Goal: Task Accomplishment & Management: Manage account settings

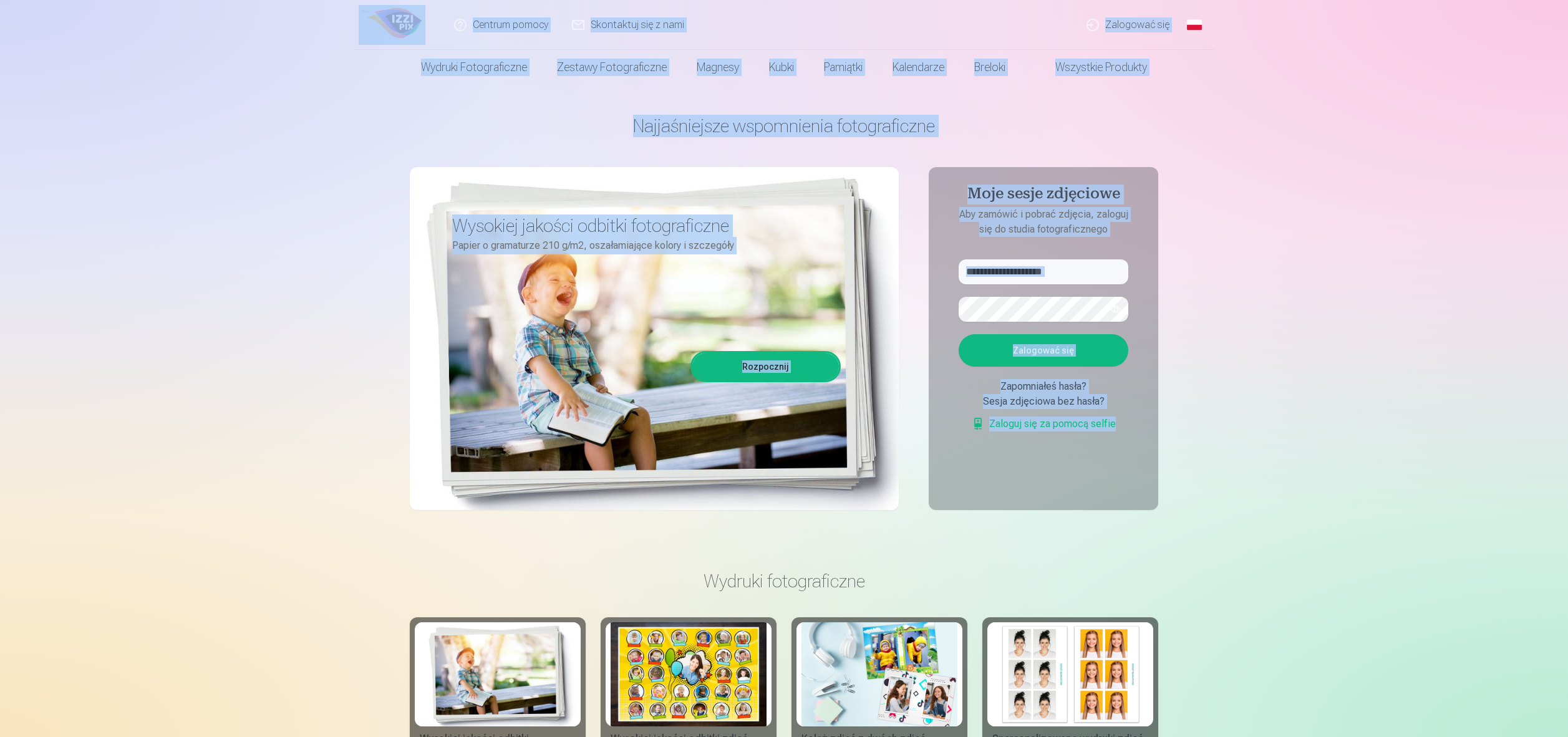
drag, startPoint x: 1348, startPoint y: 559, endPoint x: 295, endPoint y: 14, distance: 1185.7
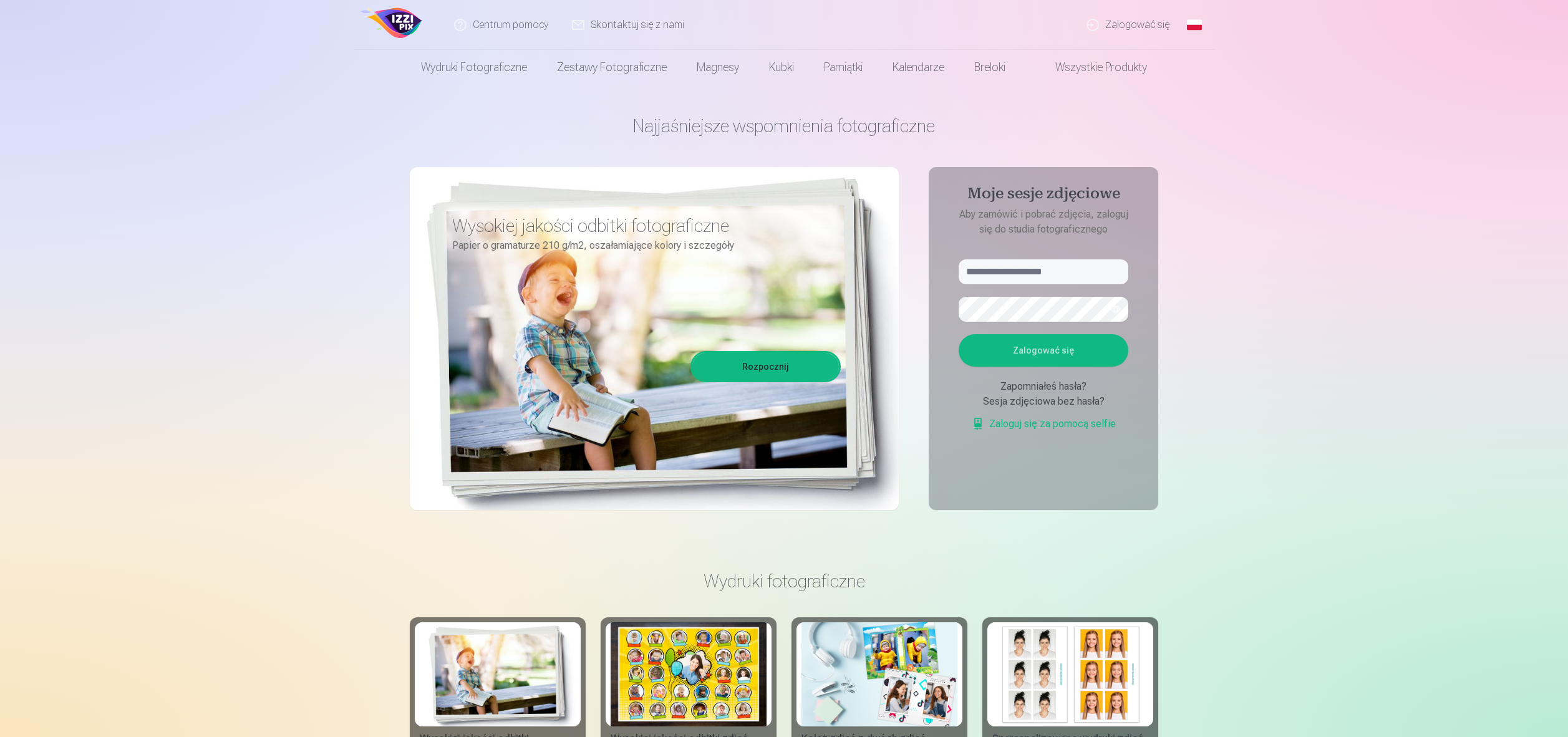
drag, startPoint x: 299, startPoint y: 20, endPoint x: 409, endPoint y: 29, distance: 110.4
click at [299, 20] on header "Centrum pomocy Skontaktuj się z nami Zalogować się Global Polish (pl) English (…" at bounding box center [784, 42] width 1568 height 85
click at [1157, 25] on link "Zalogować się" at bounding box center [1129, 25] width 107 height 50
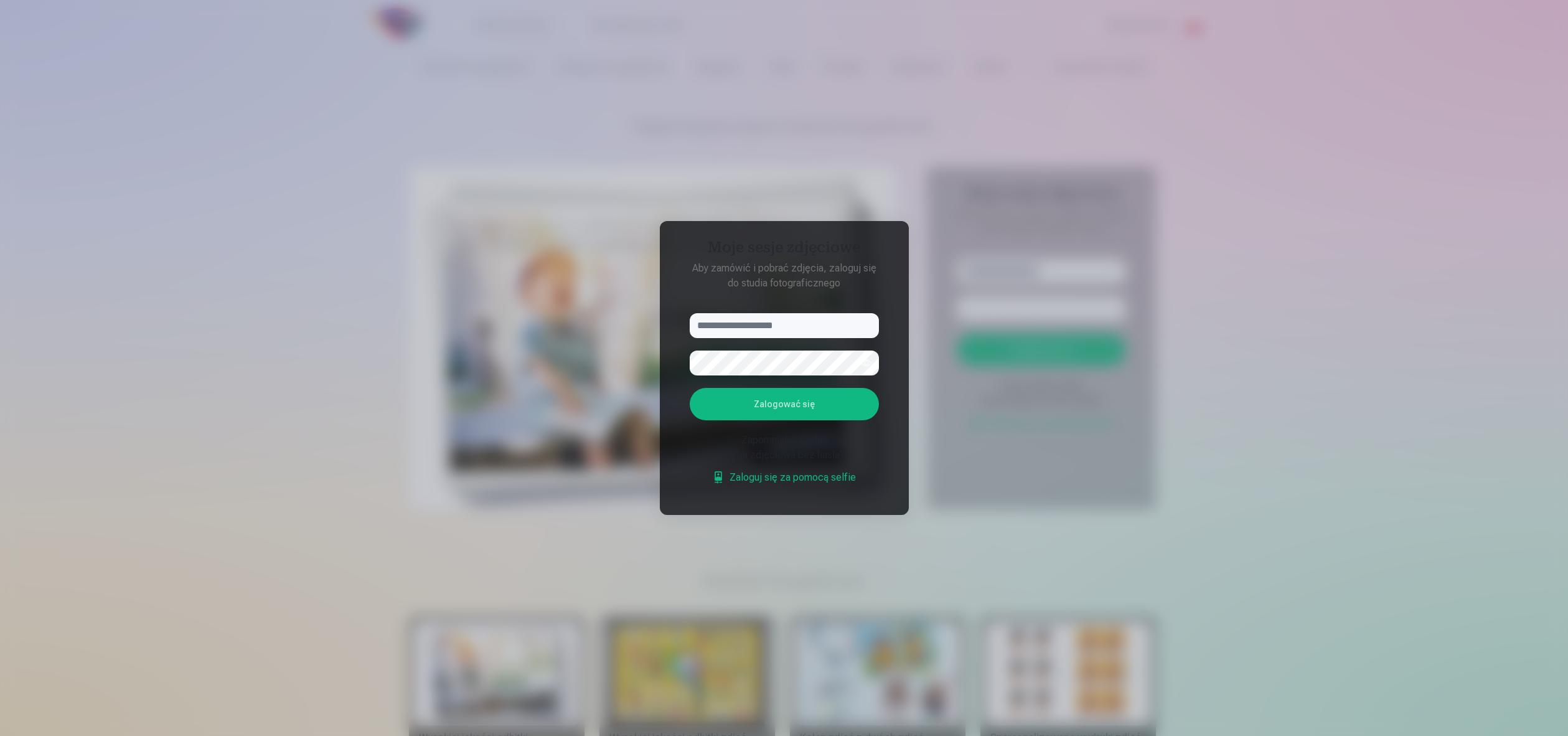
click at [784, 321] on input "text" at bounding box center [784, 326] width 190 height 25
type input "**********"
click at [813, 382] on form "**********" at bounding box center [784, 406] width 214 height 184
click at [809, 394] on button "Zalogować się" at bounding box center [784, 404] width 190 height 32
click at [124, 98] on div at bounding box center [784, 368] width 1568 height 736
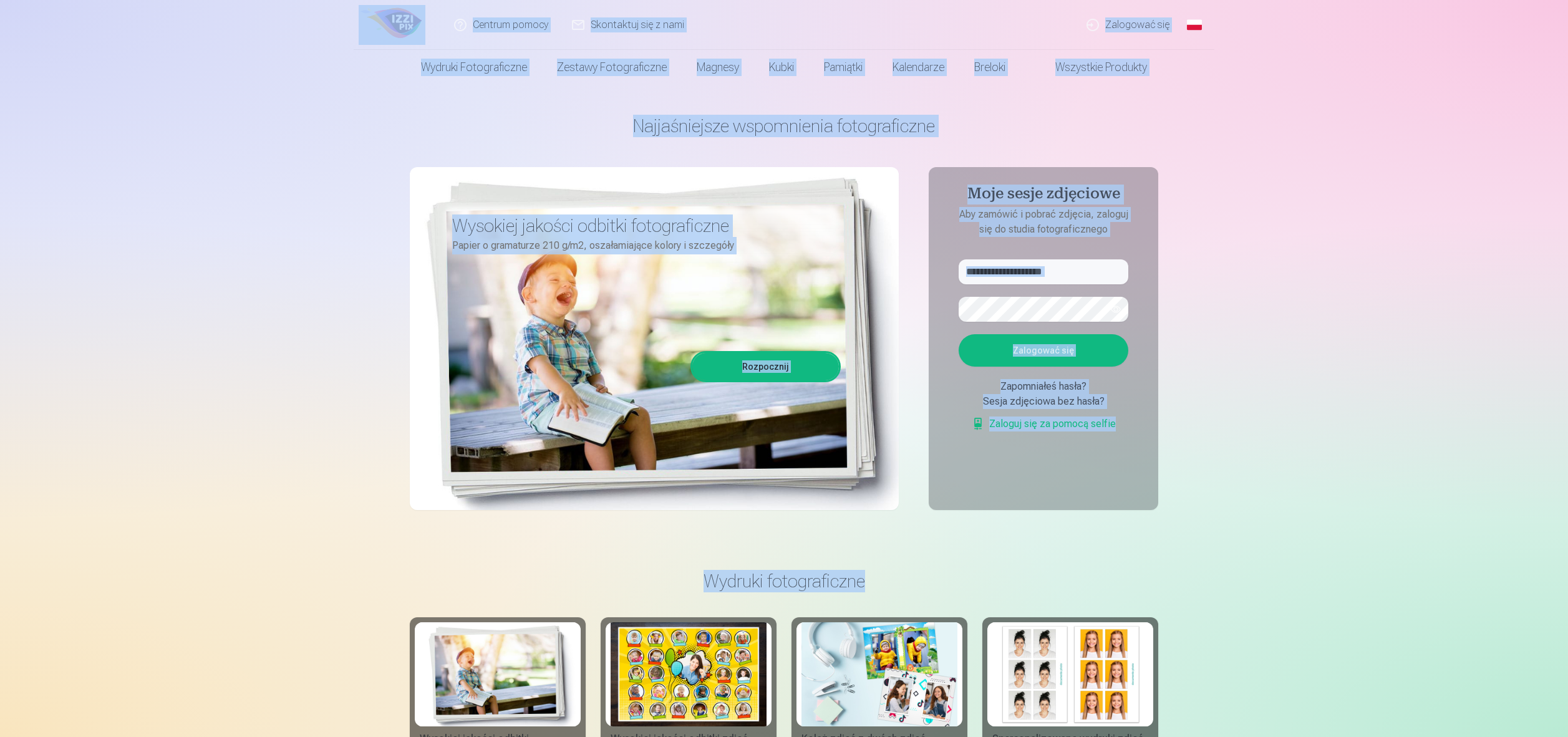
drag, startPoint x: 1377, startPoint y: 585, endPoint x: 276, endPoint y: 21, distance: 1237.1
click at [276, 21] on header "Centrum pomocy Skontaktuj się z nami Zalogować się Global Polish (pl) English (…" at bounding box center [784, 42] width 1568 height 85
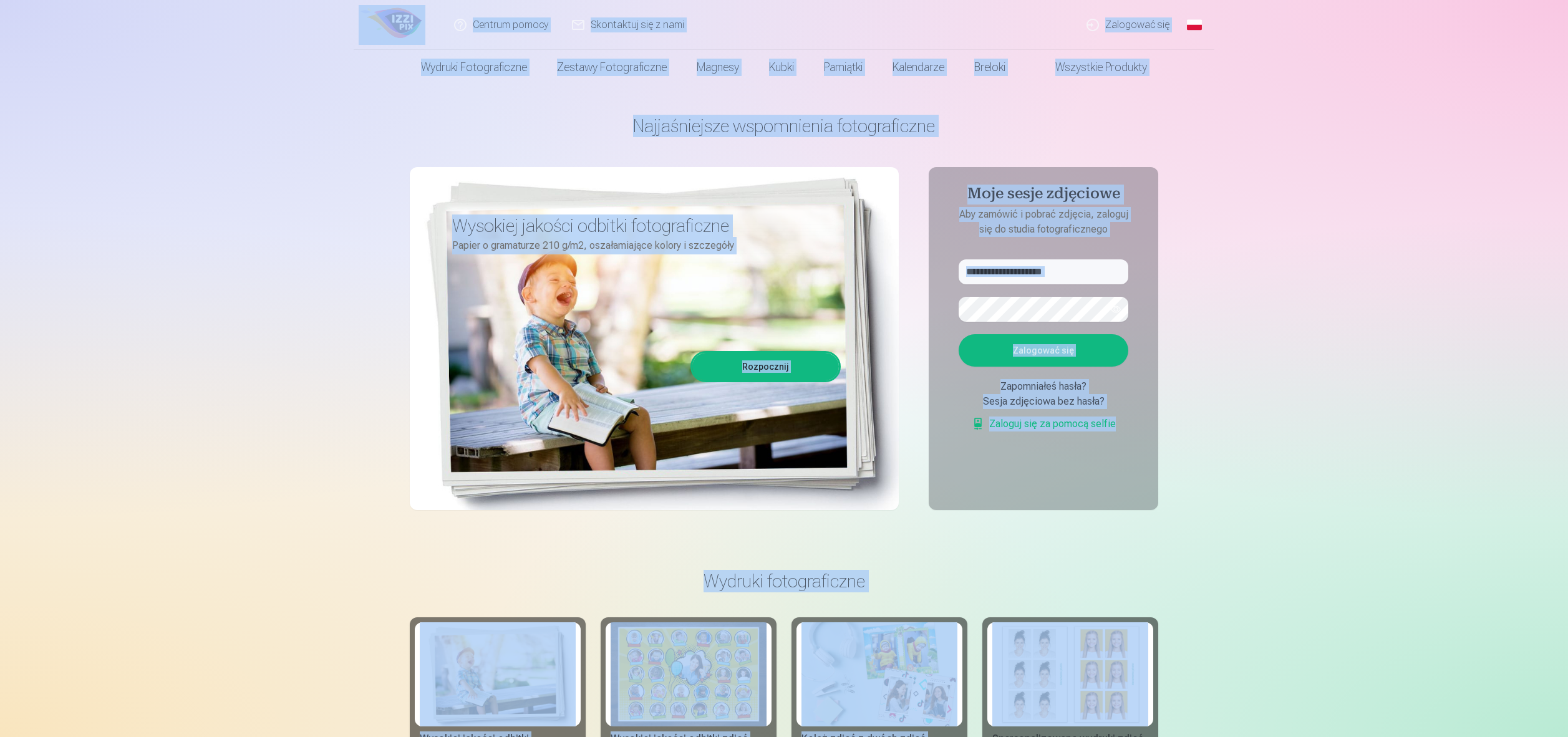
drag, startPoint x: 268, startPoint y: 15, endPoint x: 1470, endPoint y: 644, distance: 1356.6
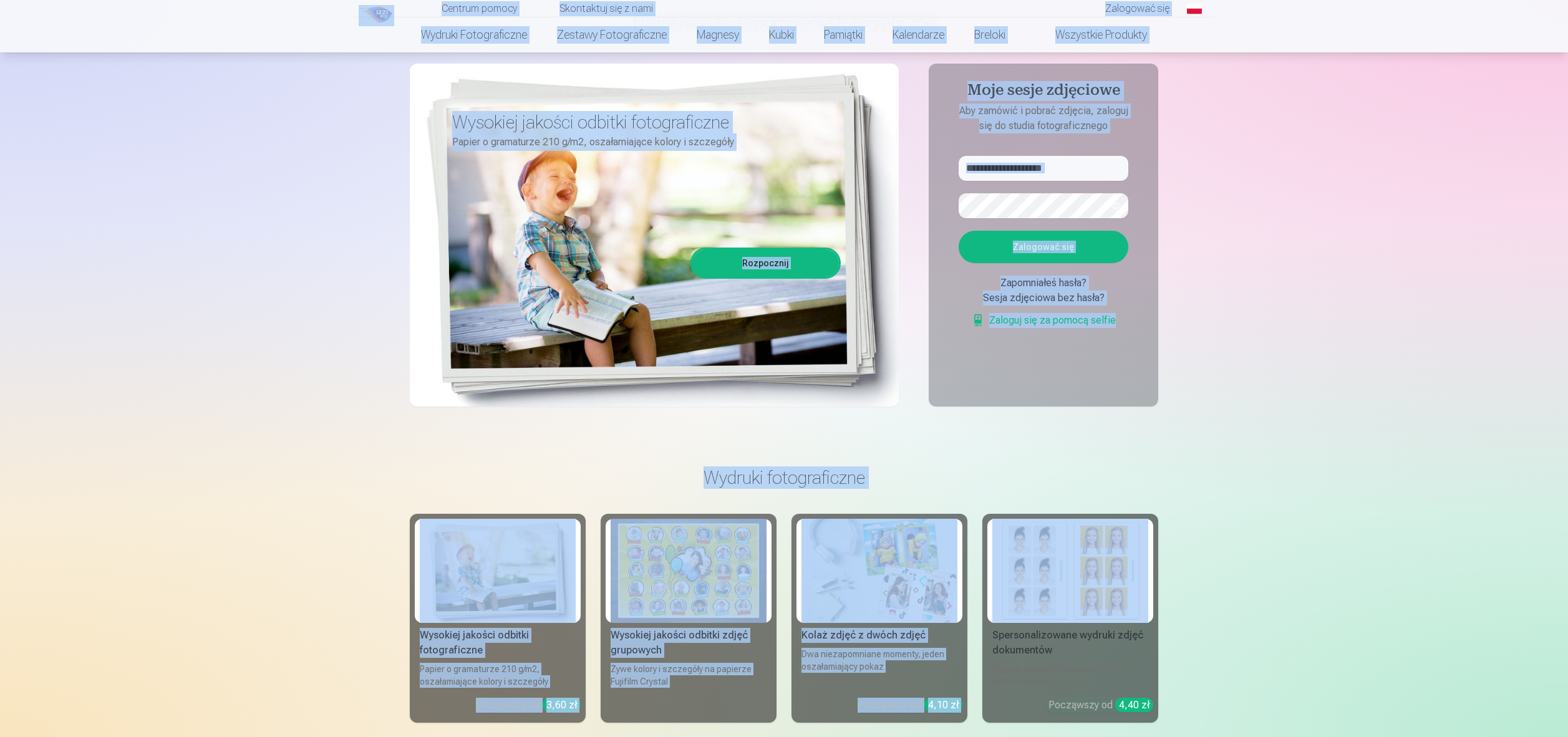
scroll to position [101, 0]
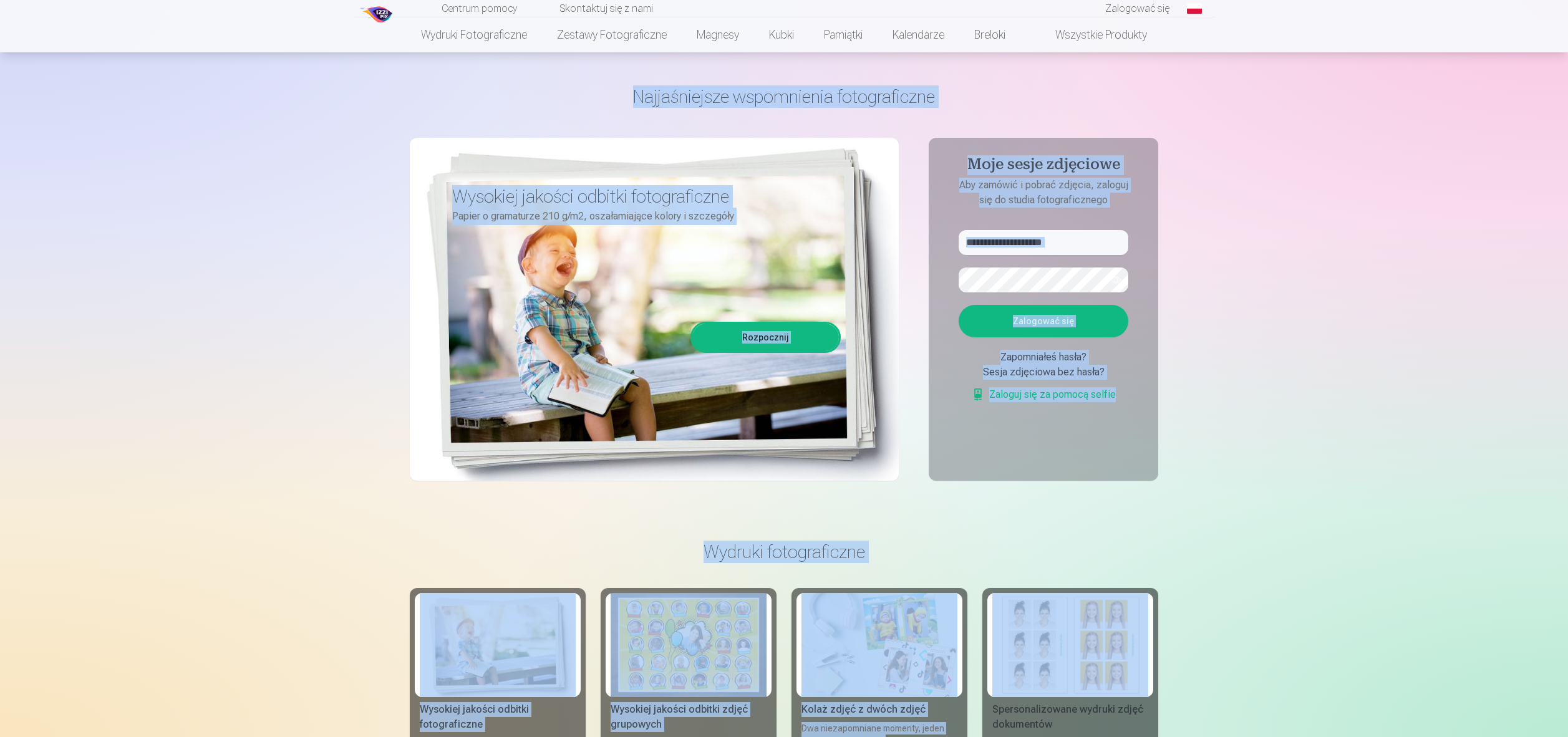
scroll to position [0, 0]
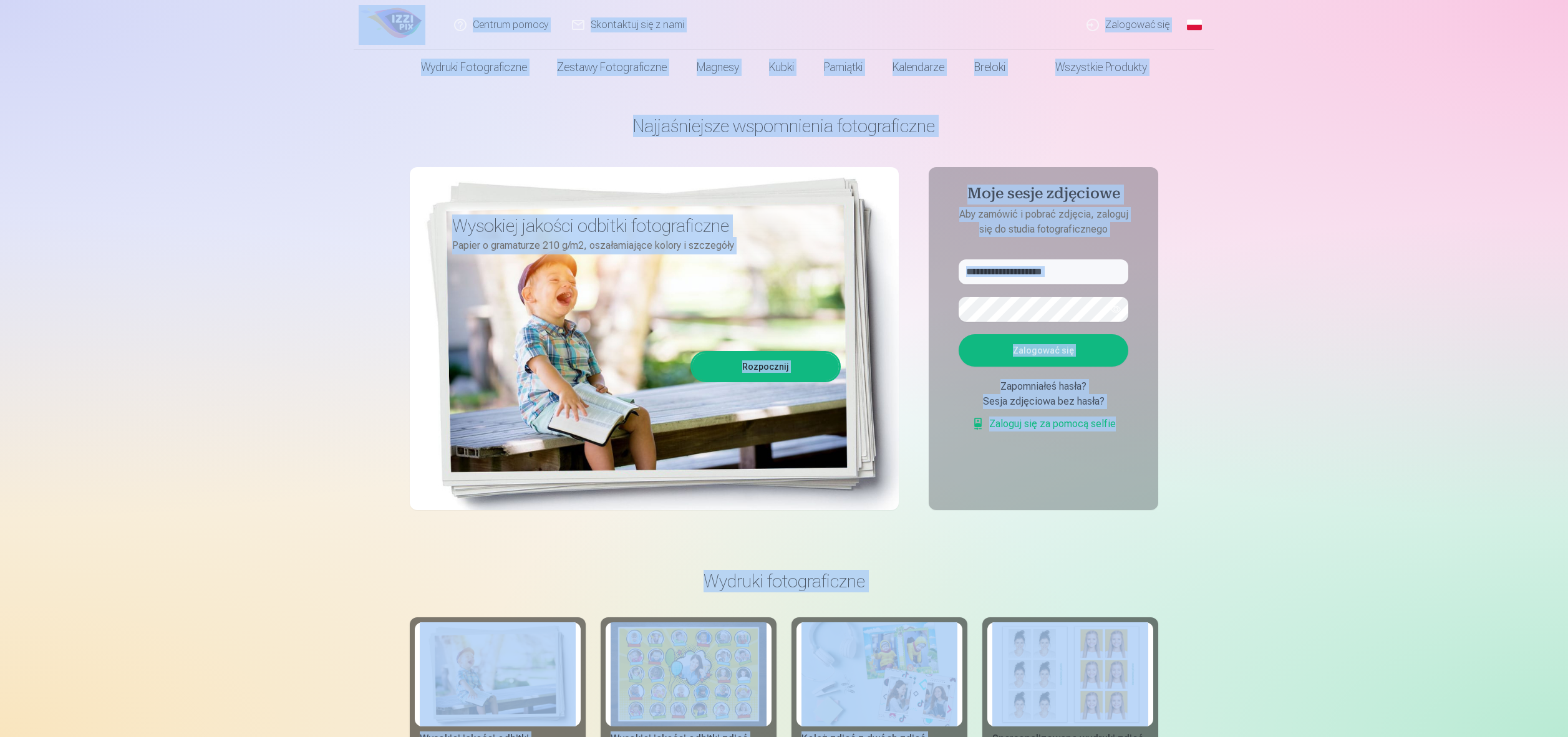
drag, startPoint x: 1331, startPoint y: 572, endPoint x: 183, endPoint y: 15, distance: 1276.0
click at [96, 33] on header "Centrum pomocy Skontaktuj się z nami Zalogować się Global Polish (pl) English (…" at bounding box center [784, 42] width 1568 height 85
